Goal: Find specific page/section: Find specific page/section

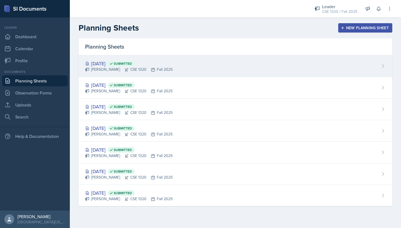
click at [217, 67] on div "[DATE] Submitted [PERSON_NAME] CSE 1320 Fall 2025" at bounding box center [236, 66] width 314 height 22
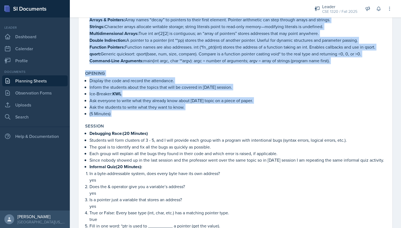
scroll to position [118, 0]
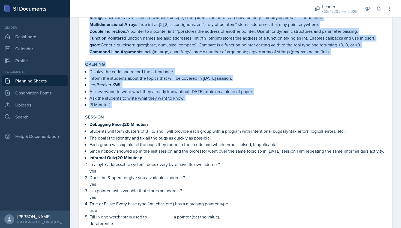
drag, startPoint x: 85, startPoint y: 72, endPoint x: 157, endPoint y: 151, distance: 106.5
copy div "Loremip Do sit ametconse adip elitsed doeiusmo te inc utla etdolor, ma ali enim…"
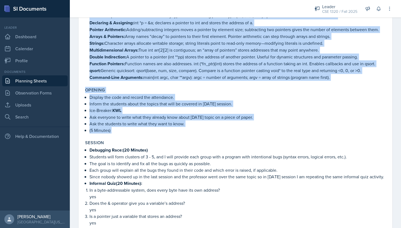
scroll to position [94, 0]
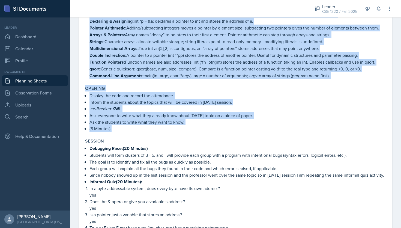
click at [319, 106] on p "Ice-Breaker: KWL" at bounding box center [238, 108] width 296 height 7
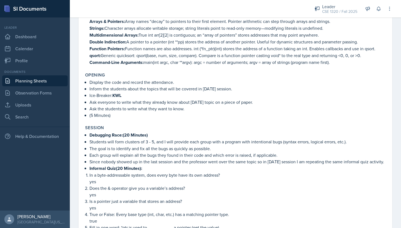
scroll to position [0, 0]
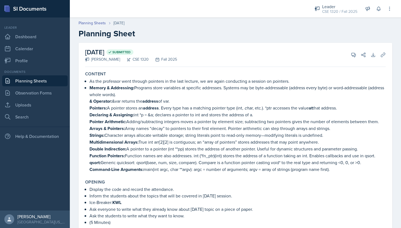
click at [50, 84] on link "Planning Sheets" at bounding box center [35, 80] width 66 height 11
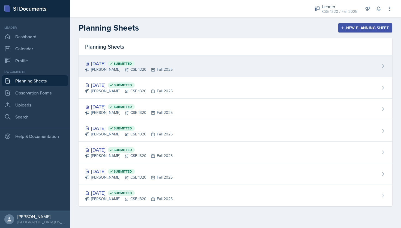
click at [215, 63] on div "[DATE] Submitted [PERSON_NAME] CSE 1320 Fall 2025" at bounding box center [236, 66] width 314 height 22
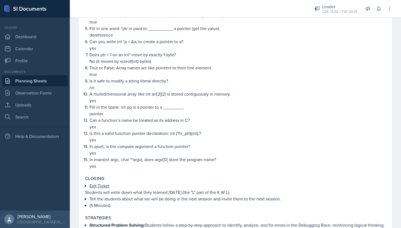
scroll to position [307, 0]
